Goal: Navigation & Orientation: Find specific page/section

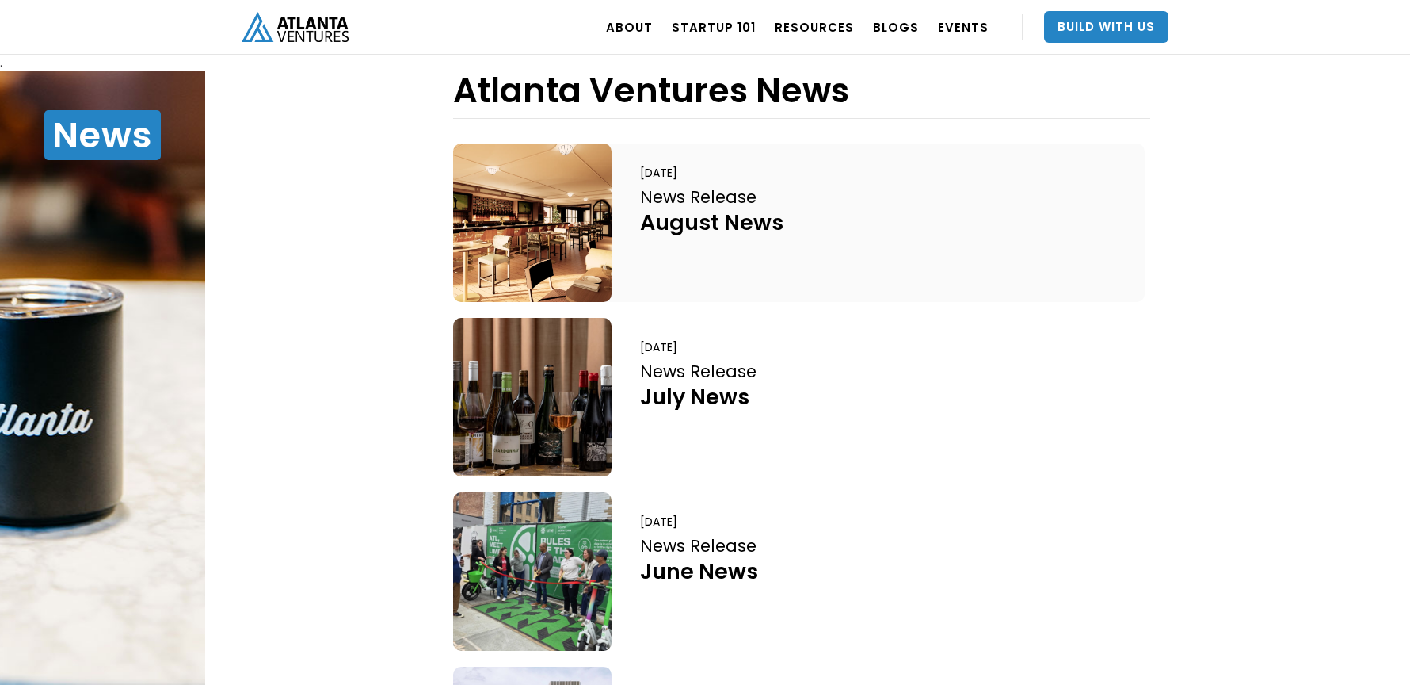
click at [682, 216] on div "August News" at bounding box center [711, 222] width 143 height 28
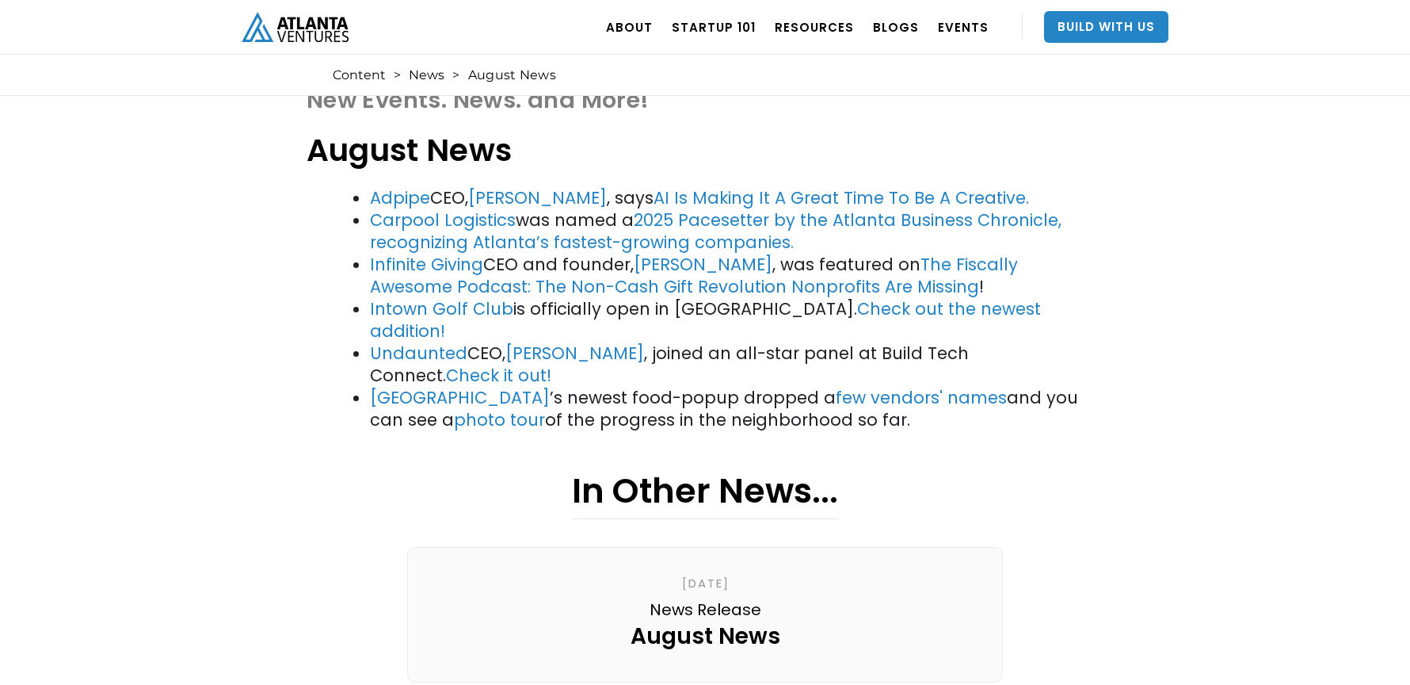
scroll to position [65, 0]
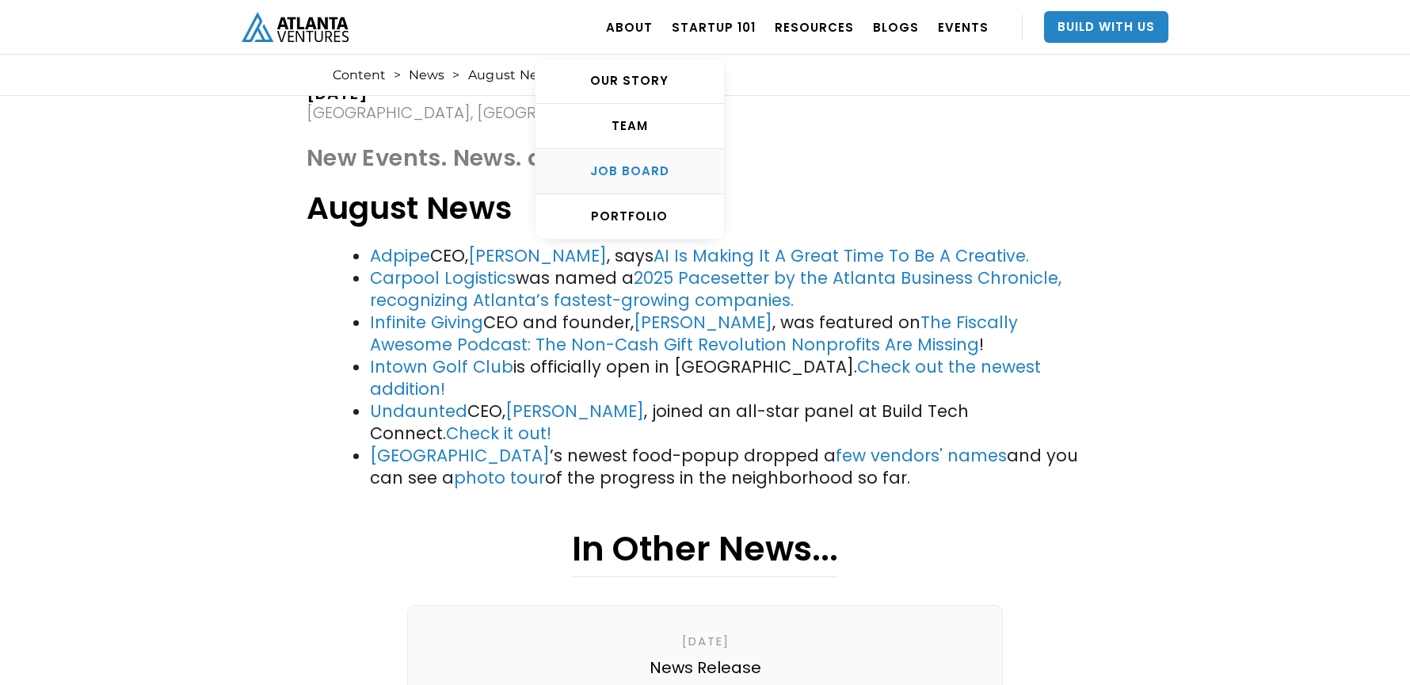
click at [666, 171] on div "Job Board" at bounding box center [630, 171] width 189 height 16
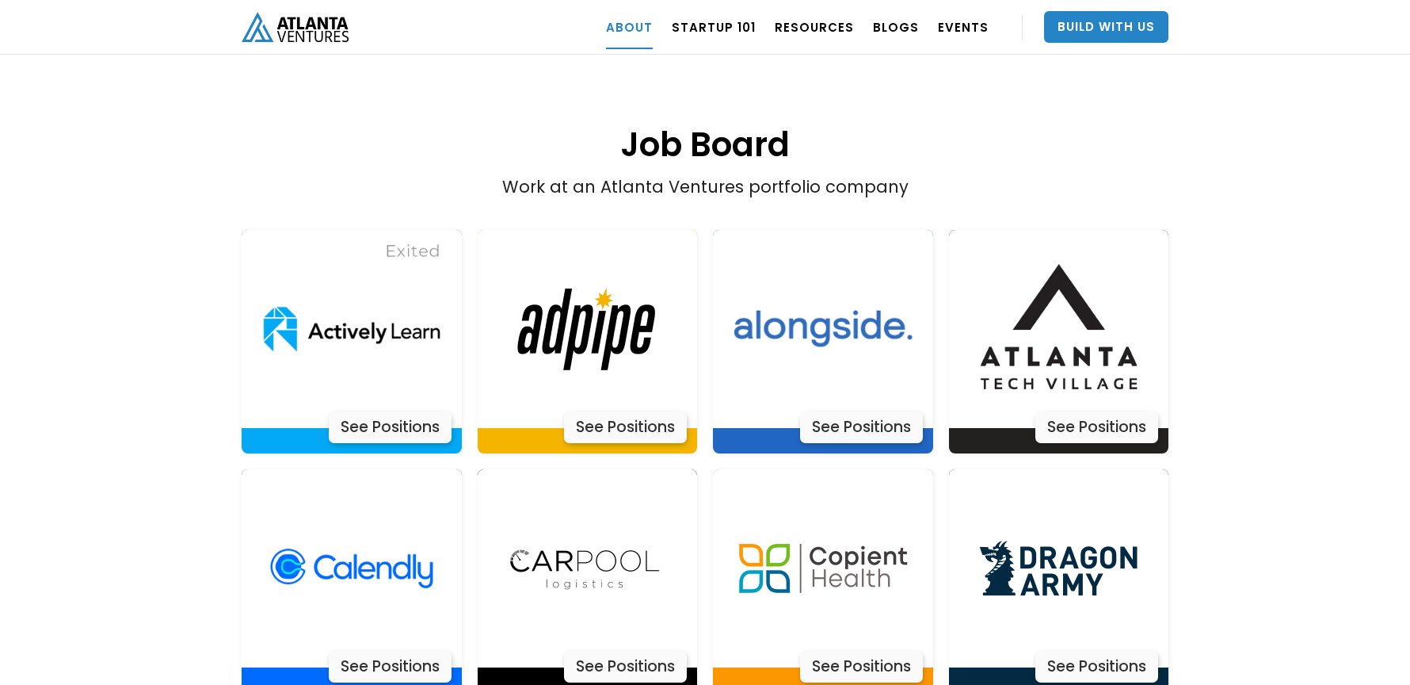
scroll to position [3152, 0]
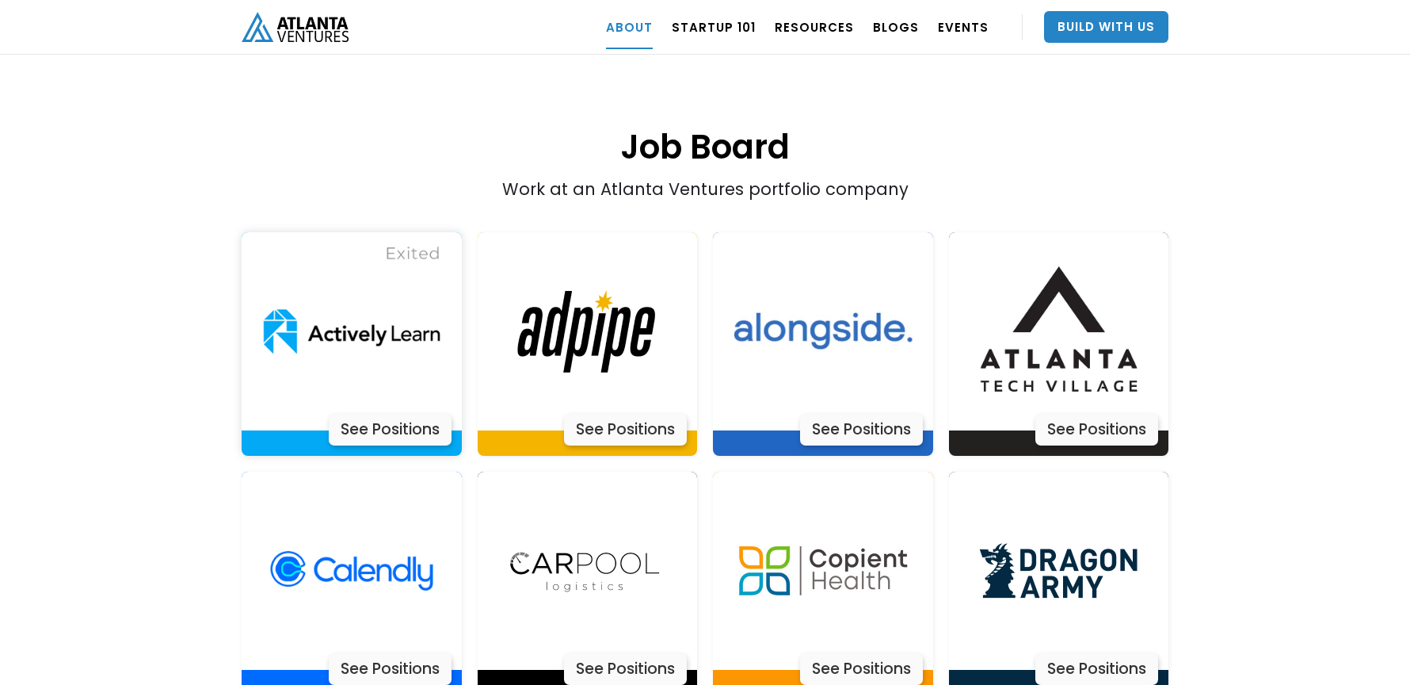
click at [387, 414] on div "See Positions" at bounding box center [390, 430] width 123 height 32
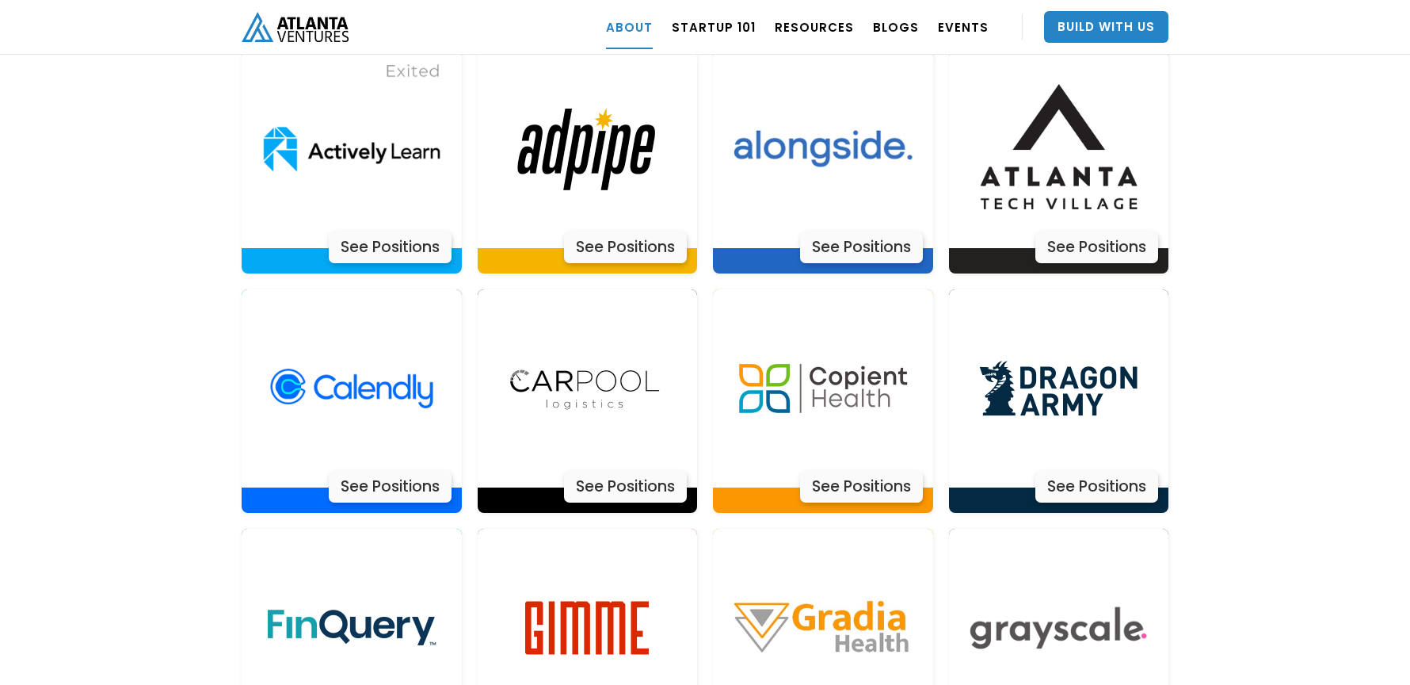
scroll to position [3335, 0]
click at [596, 330] on img at bounding box center [587, 387] width 198 height 198
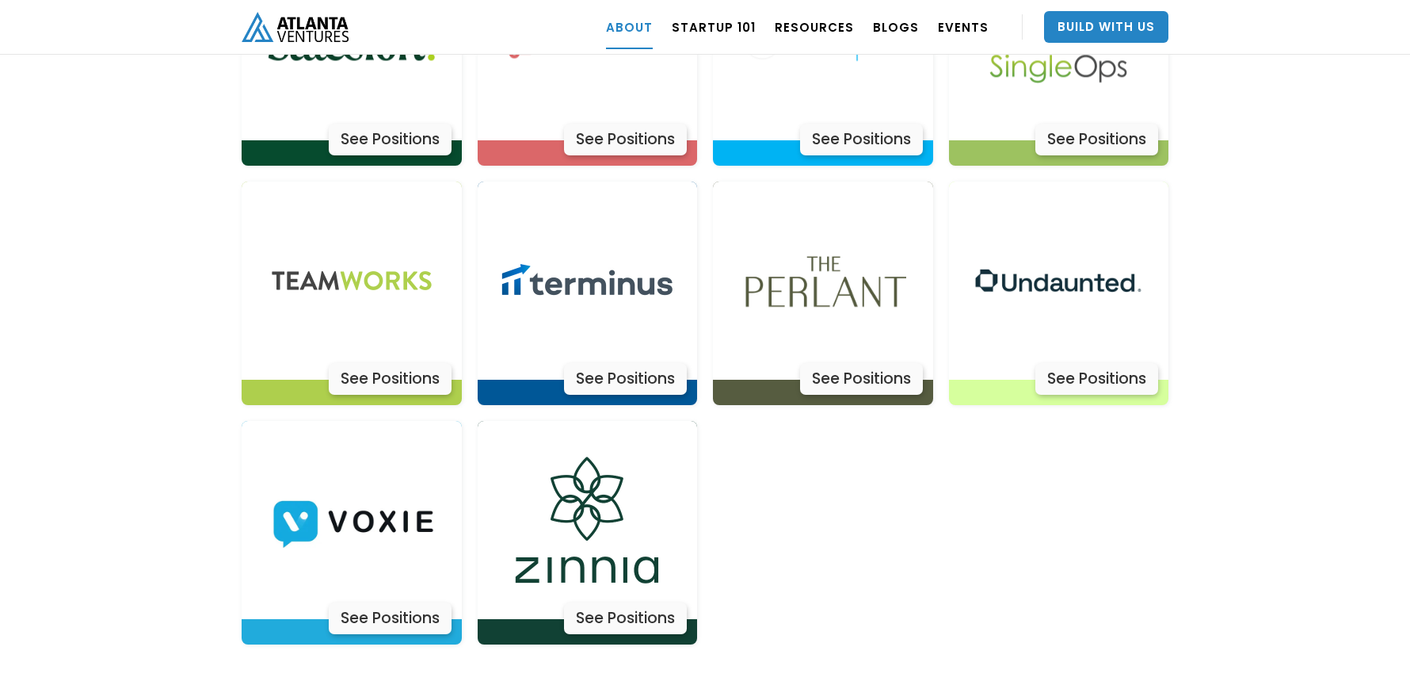
scroll to position [5145, 0]
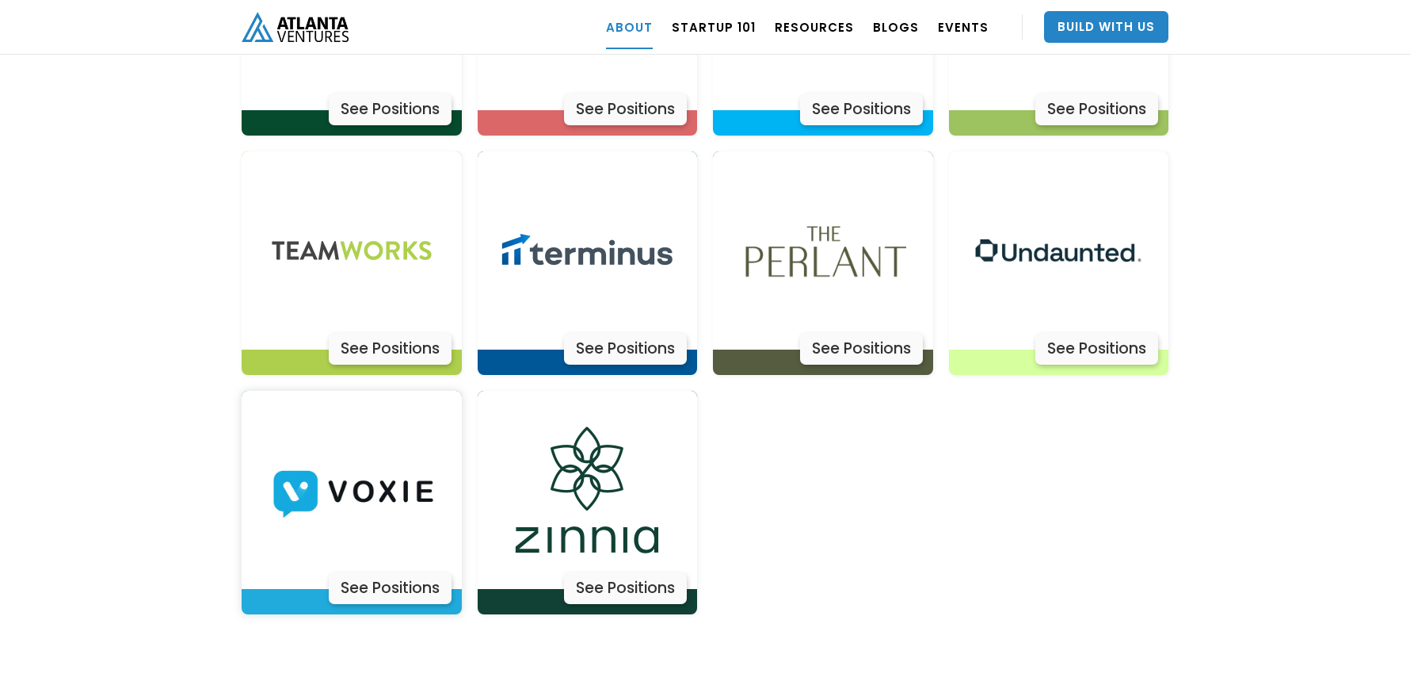
click at [346, 449] on img at bounding box center [352, 490] width 198 height 198
click at [849, 333] on div "See Positions" at bounding box center [861, 349] width 123 height 32
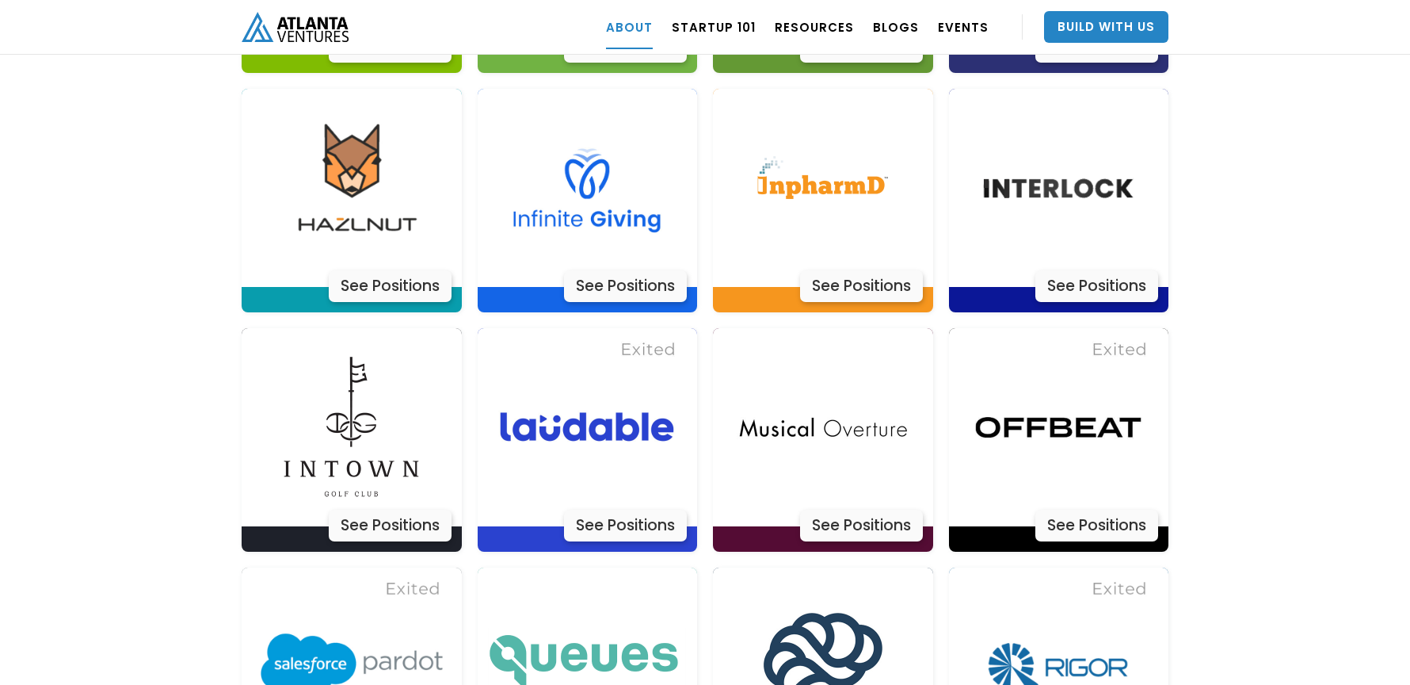
scroll to position [4129, 0]
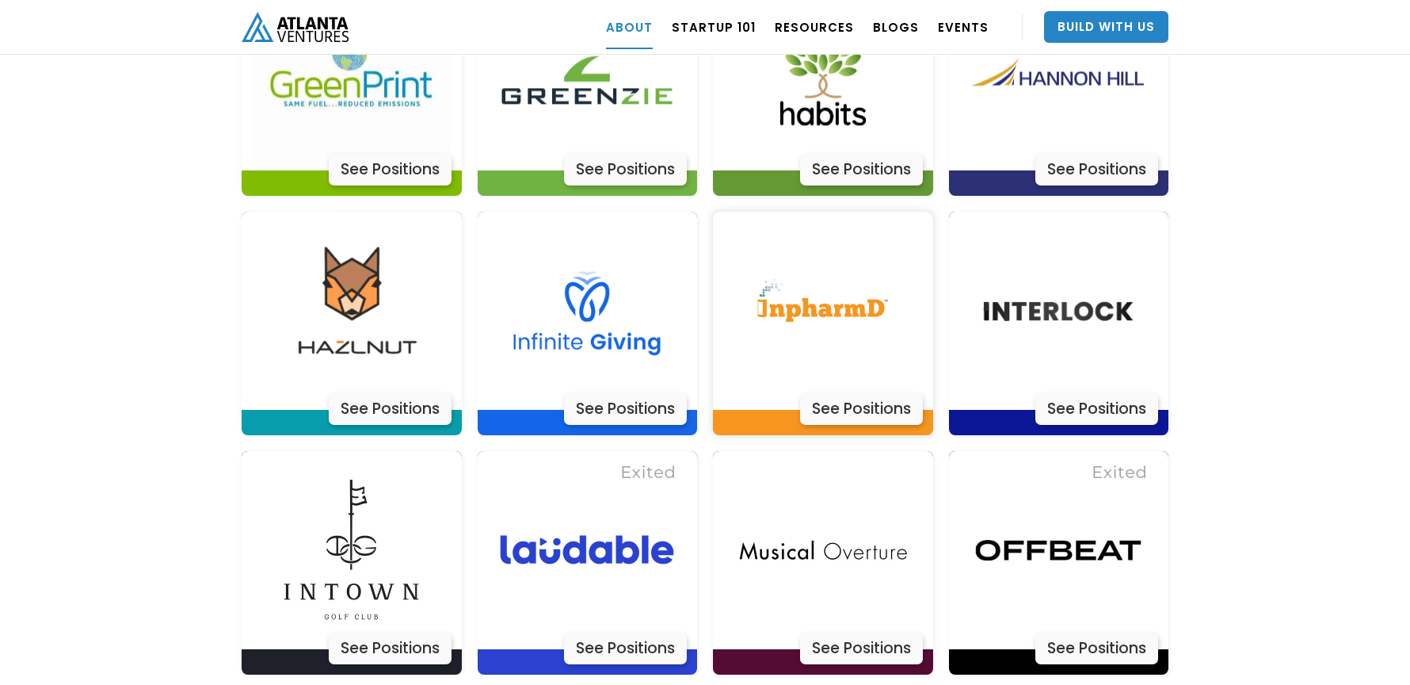
click at [842, 265] on img at bounding box center [823, 311] width 198 height 198
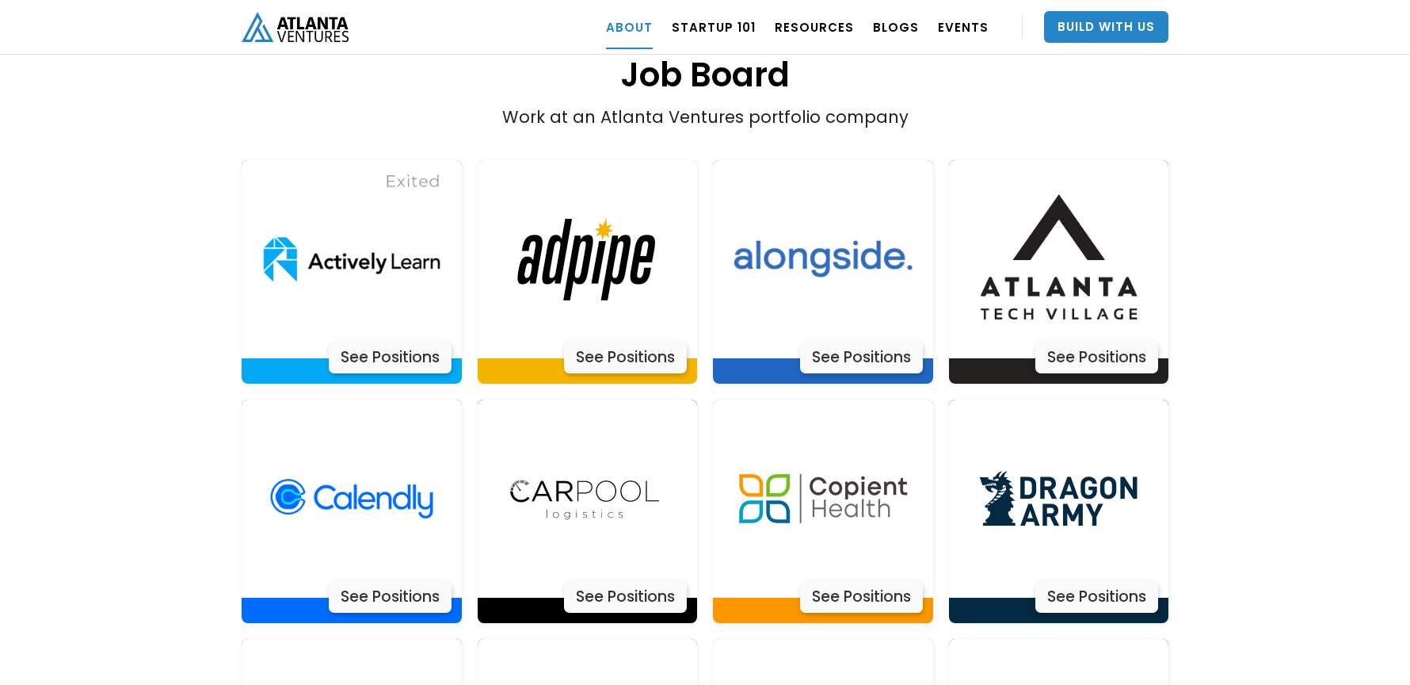
scroll to position [3221, 0]
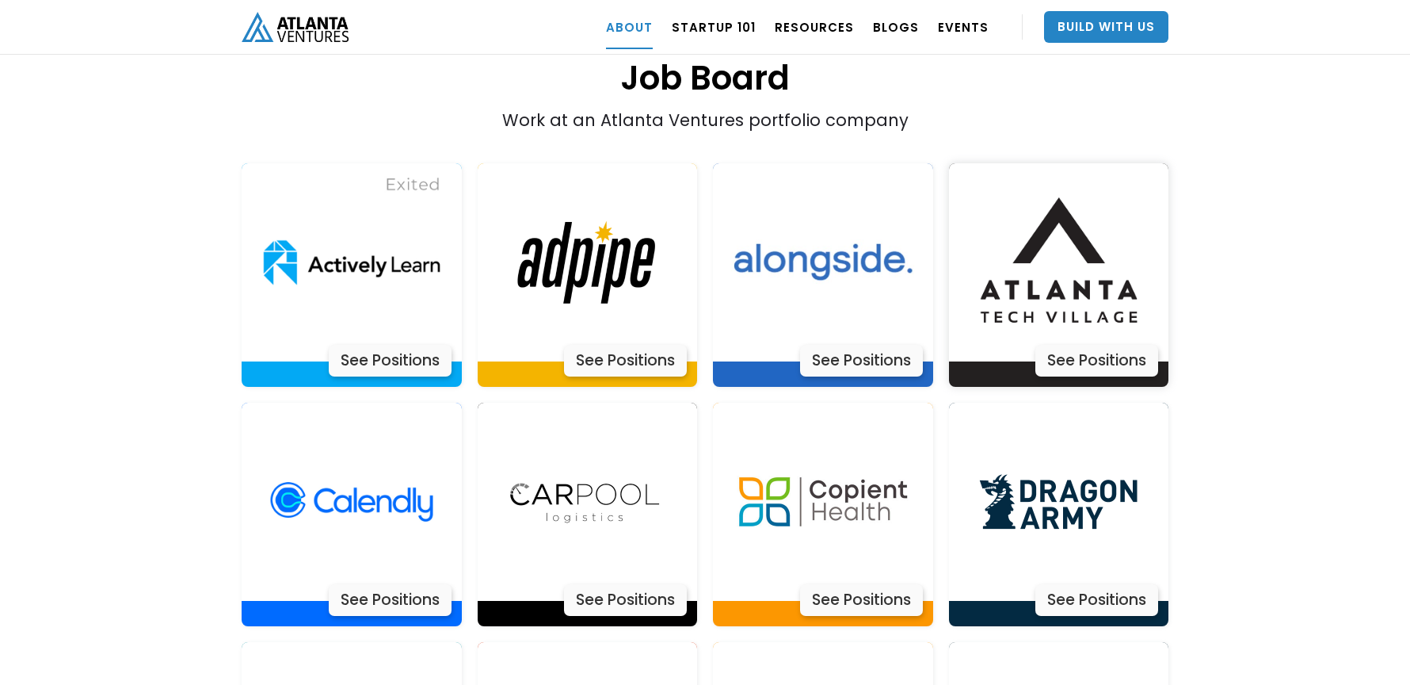
click at [1115, 345] on div "See Positions" at bounding box center [1097, 361] width 123 height 32
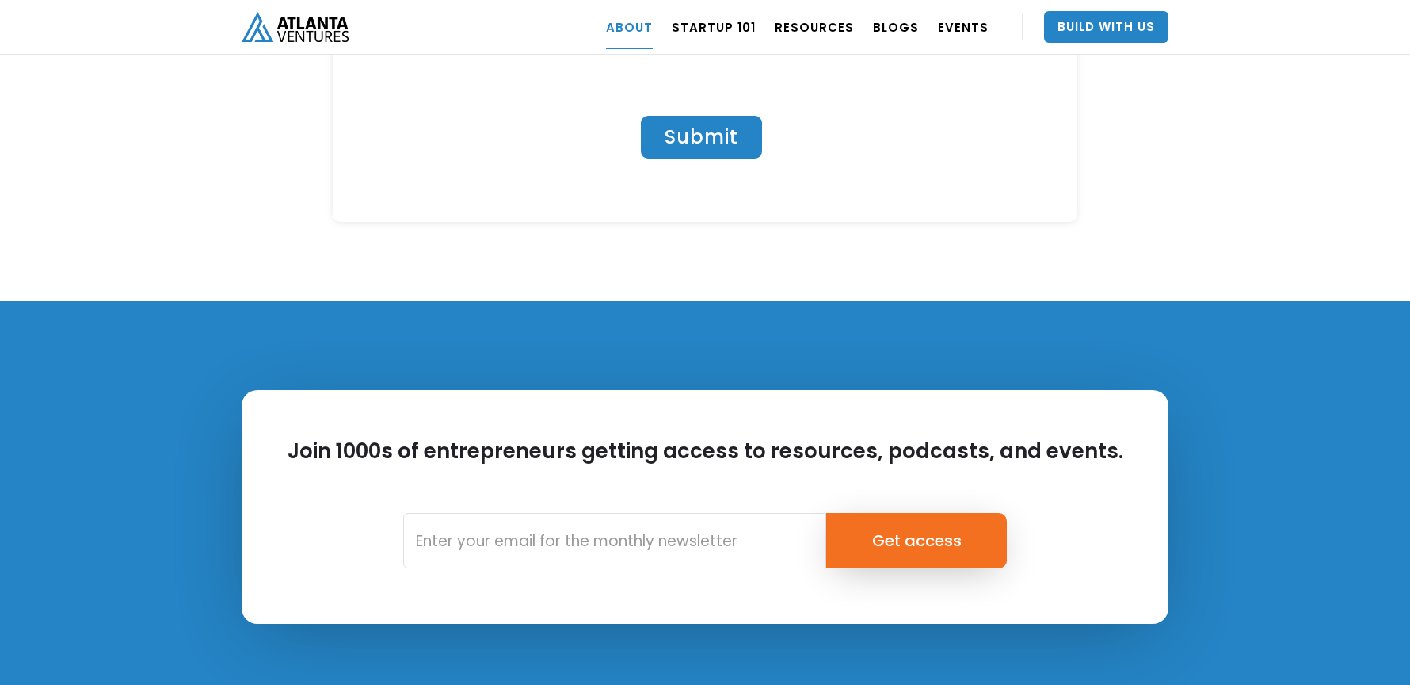
scroll to position [7035, 0]
